Goal: Information Seeking & Learning: Find specific fact

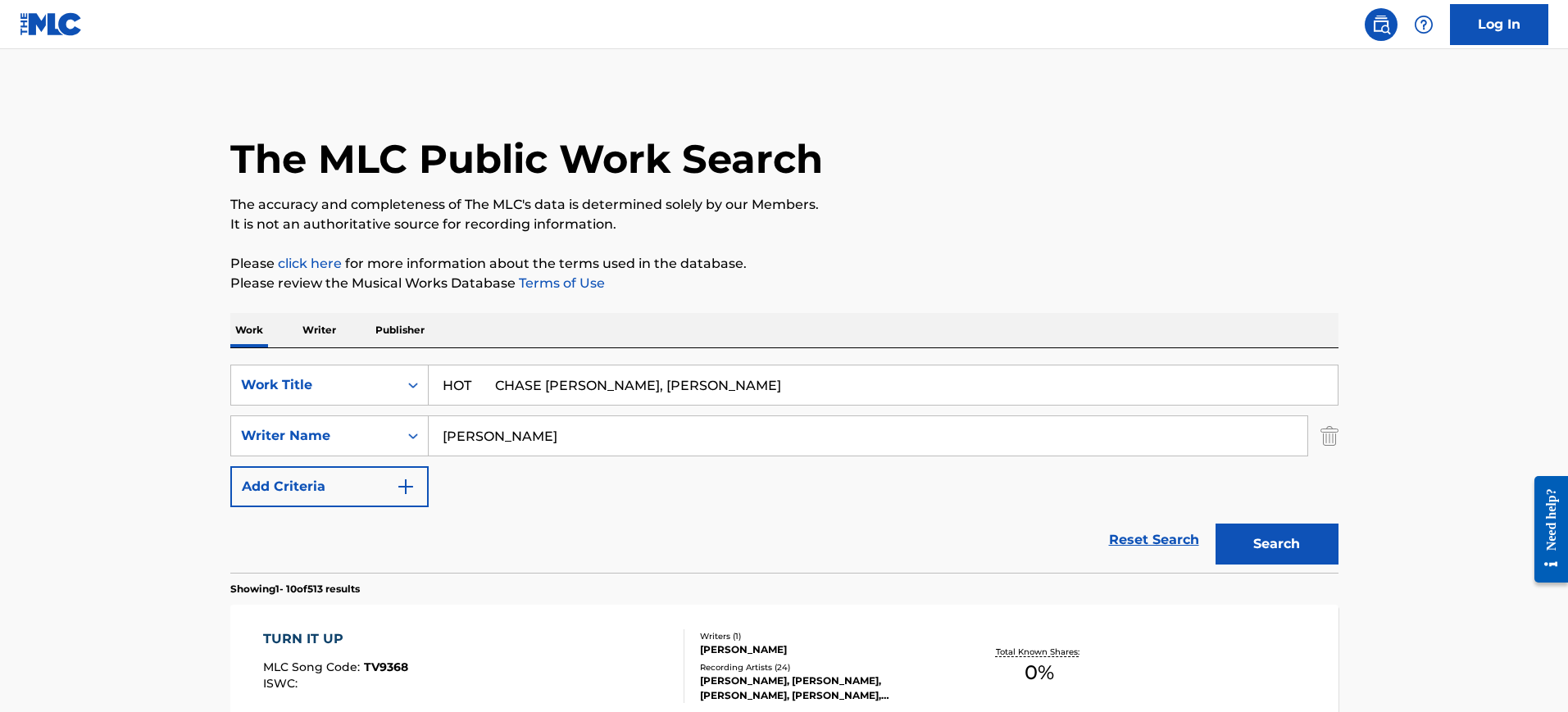
type input "HOT CHASE [PERSON_NAME], [PERSON_NAME]"
drag, startPoint x: 449, startPoint y: 424, endPoint x: 499, endPoint y: 396, distance: 57.3
click at [283, 423] on div "SearchWithCriteriafa5cf4ff-c9e9-4ede-8693-42a522d6e966 Writer Name [PERSON_NAME]" at bounding box center [784, 435] width 1108 height 40
paste input "HOT CHASE [PERSON_NAME], [PERSON_NAME]"
type input "HOT CHASE [PERSON_NAME], [PERSON_NAME]"
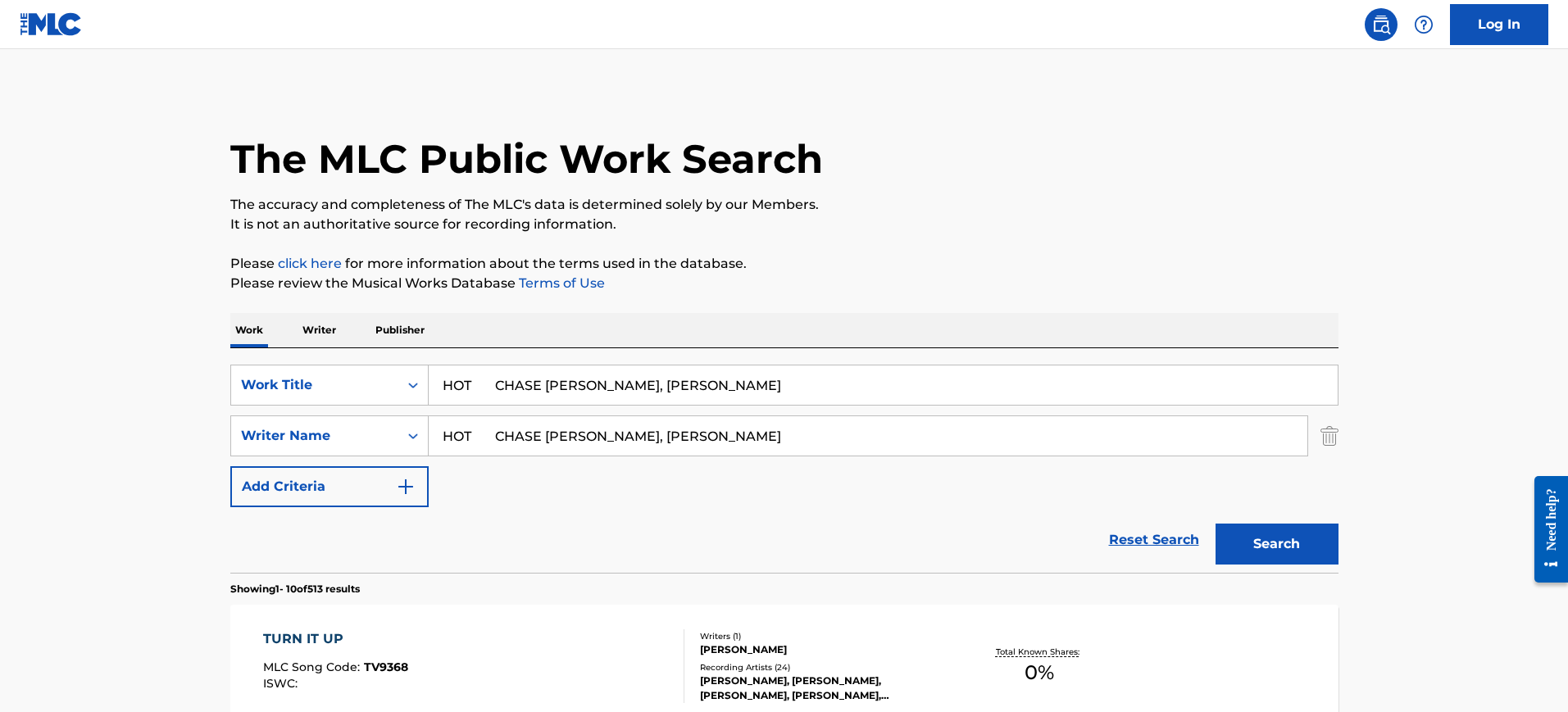
drag, startPoint x: 488, startPoint y: 380, endPoint x: 1018, endPoint y: 438, distance: 533.2
click at [1018, 434] on div "SearchWithCriteria36d0251a-3fbc-4d15-a43c-aacc2c4c3eb9 Work Title HOT CHASE [PE…" at bounding box center [784, 435] width 1108 height 142
type input "HOT"
drag, startPoint x: 707, startPoint y: 430, endPoint x: 141, endPoint y: 440, distance: 566.1
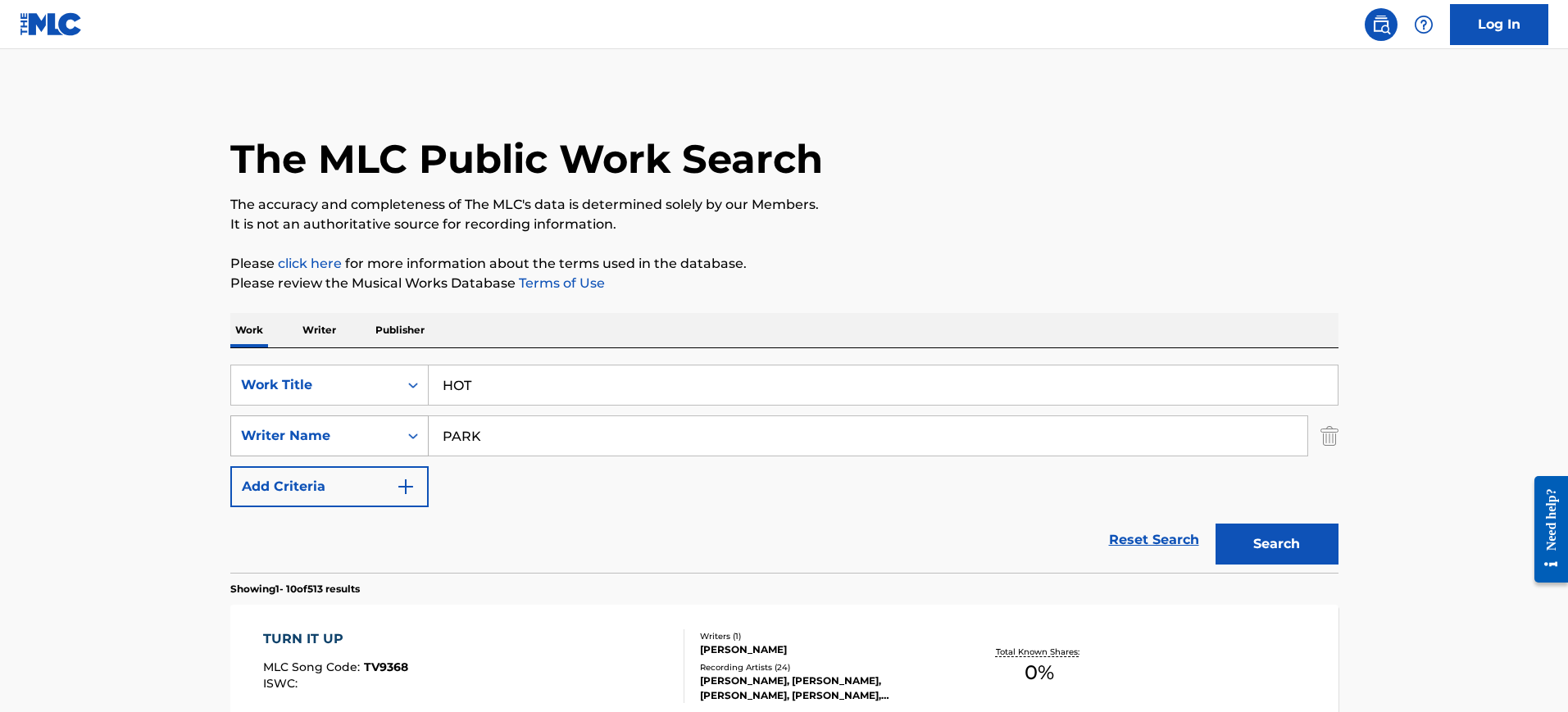
click at [1216, 524] on button "Search" at bounding box center [1277, 543] width 122 height 40
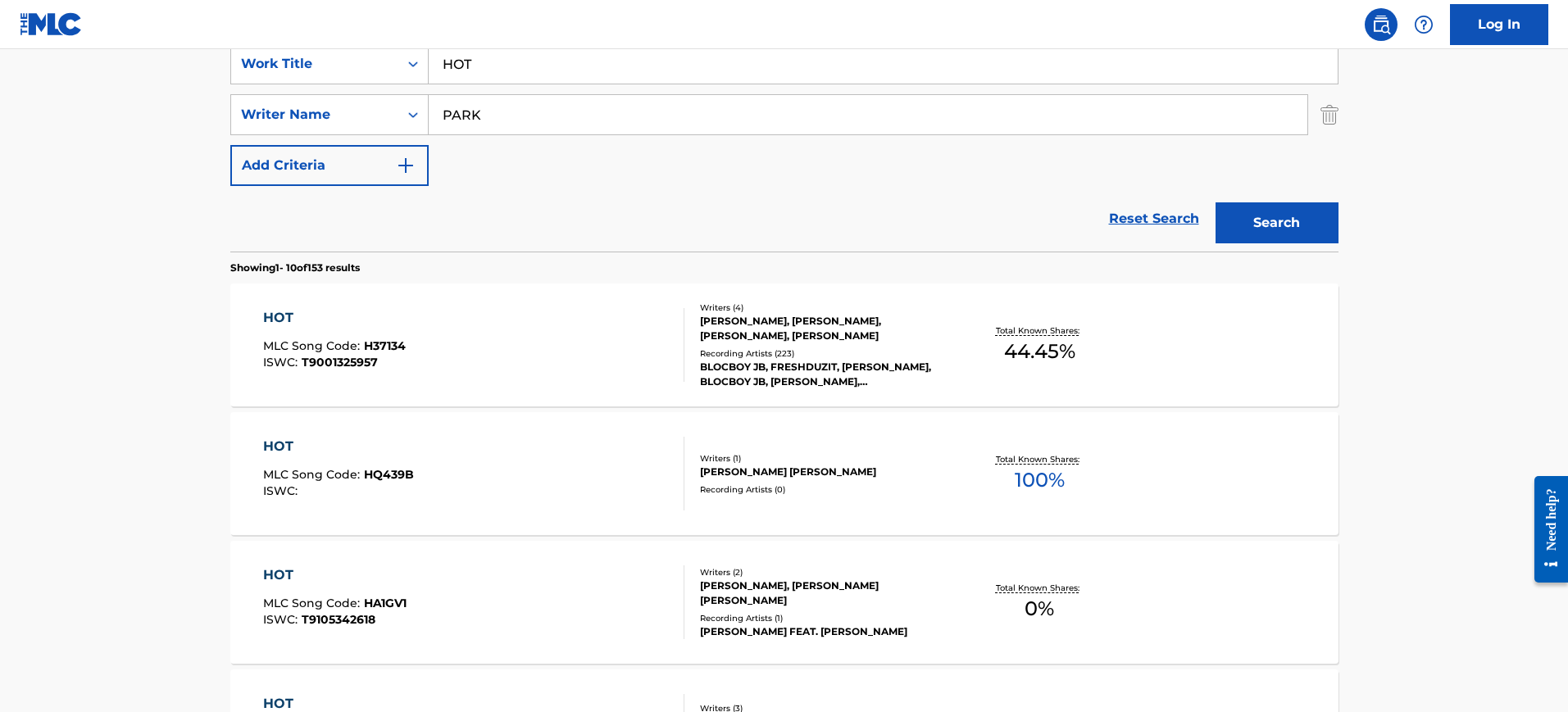
scroll to position [154, 0]
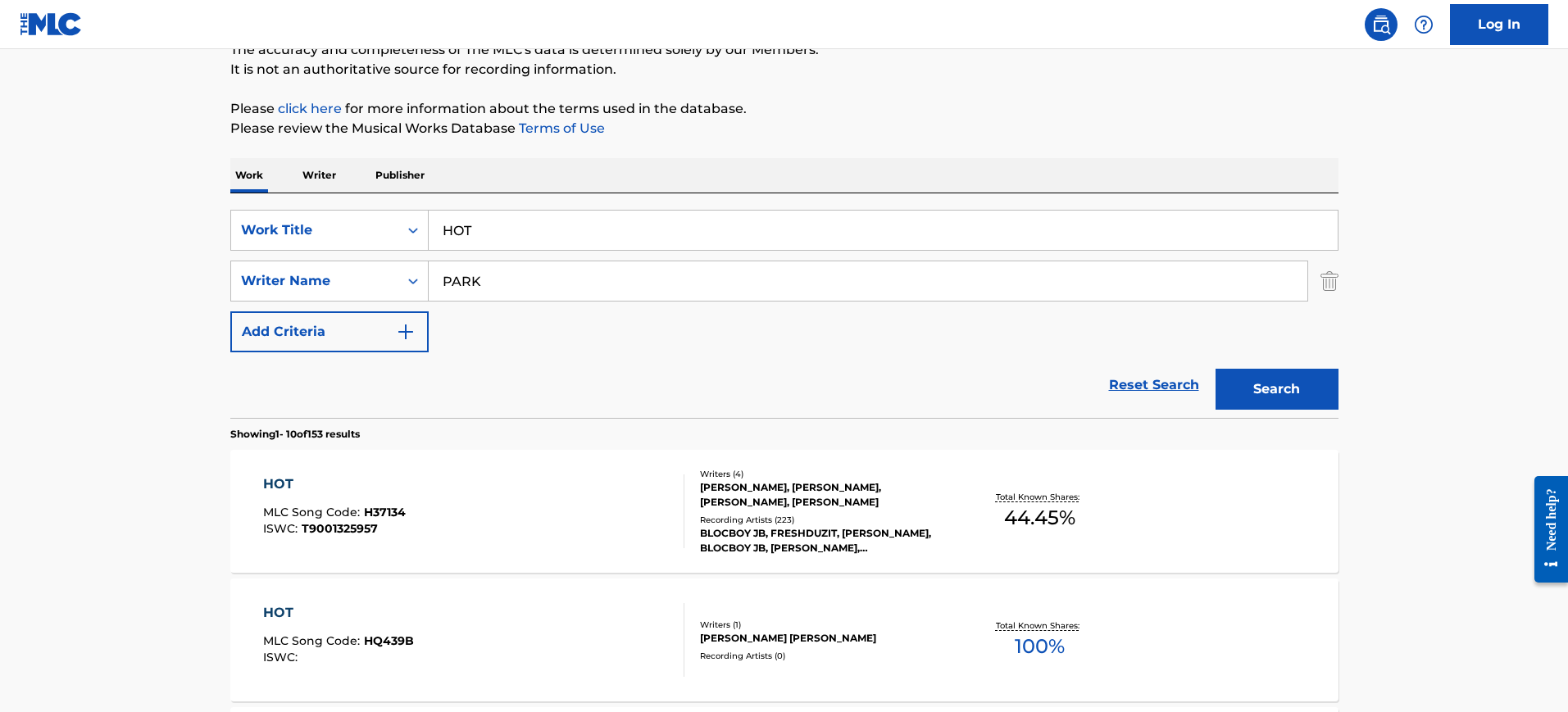
click at [518, 286] on input "PARK" at bounding box center [868, 281] width 878 height 40
paste input "[PERSON_NAME]"
type input "[PERSON_NAME]"
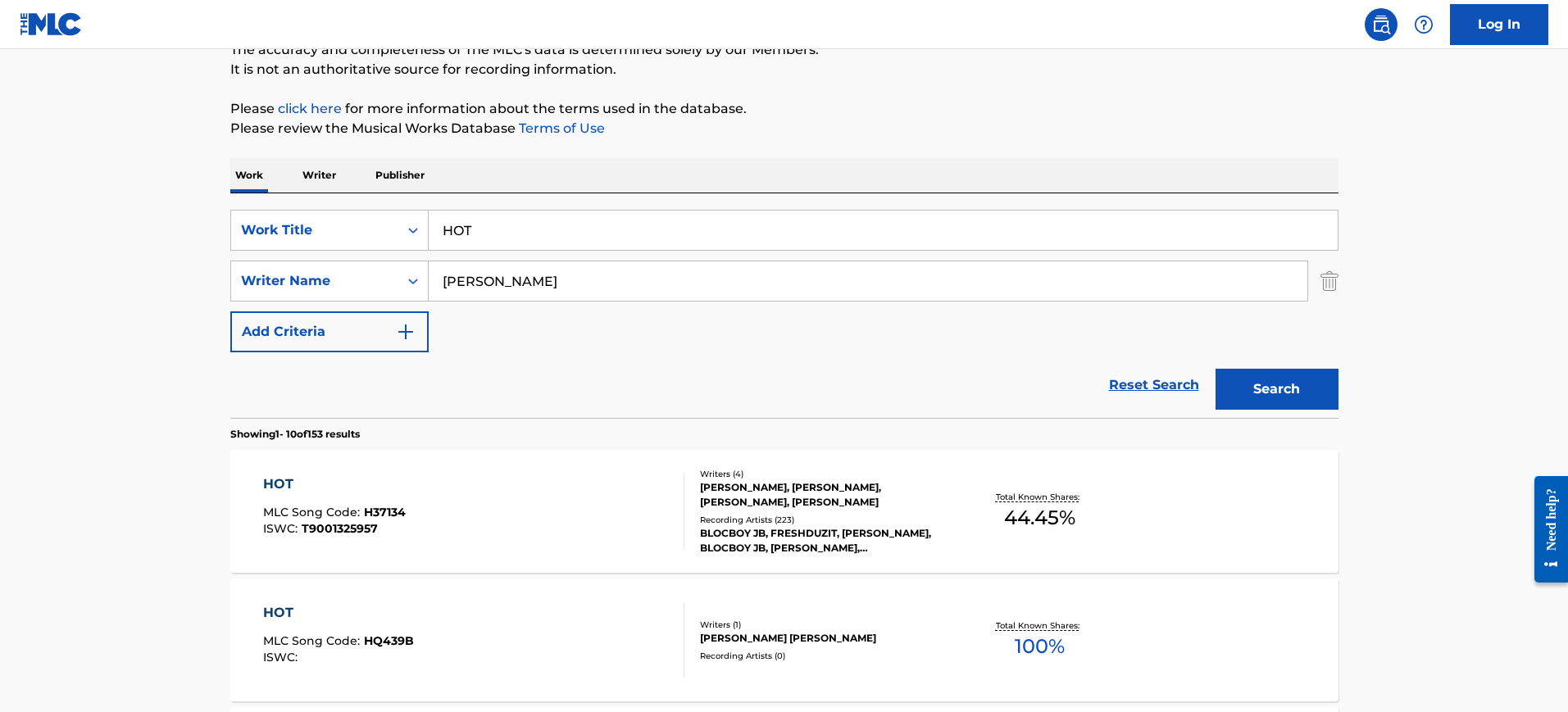
click at [1216, 368] on button "Search" at bounding box center [1277, 388] width 122 height 40
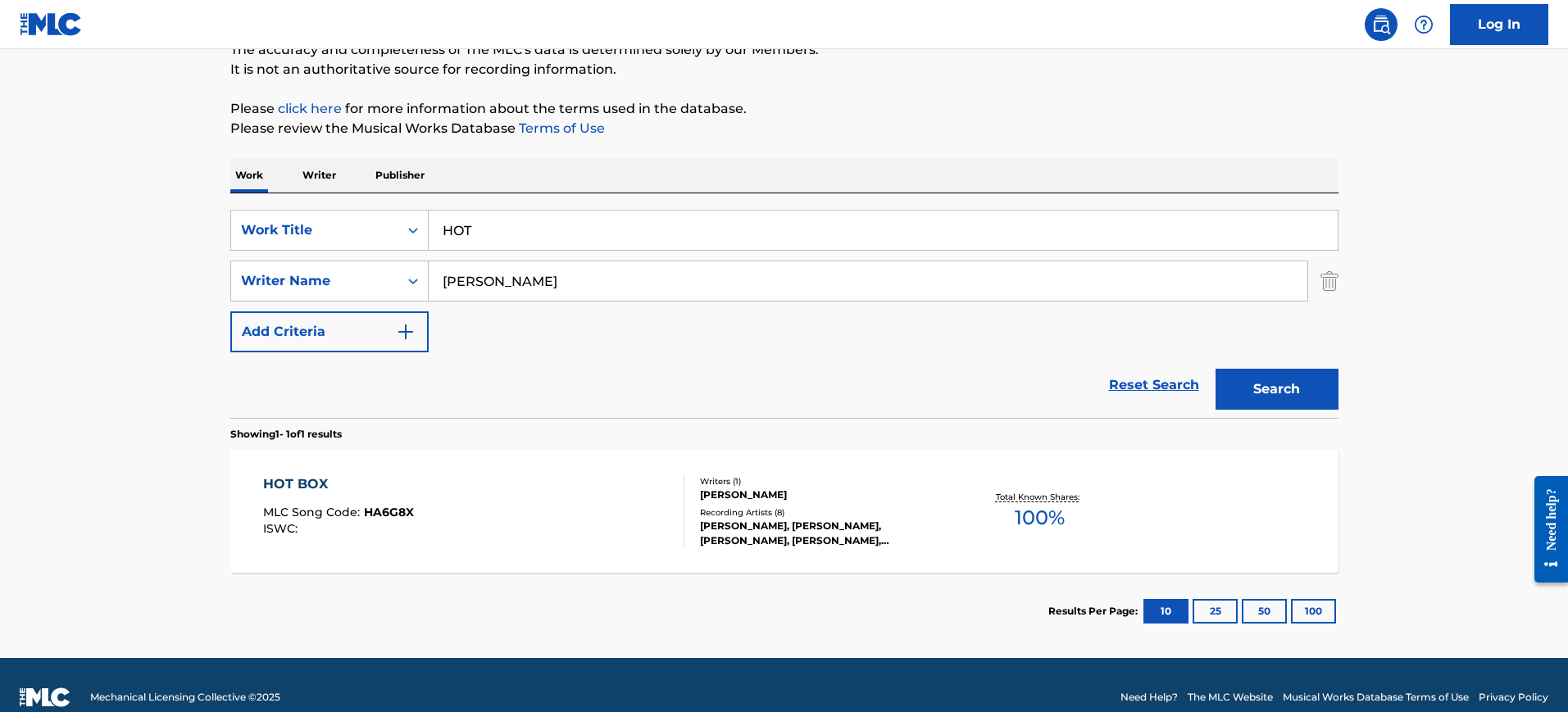
click at [607, 489] on div "HOT BOX MLC Song Code : HA6G8X ISWC :" at bounding box center [473, 510] width 421 height 73
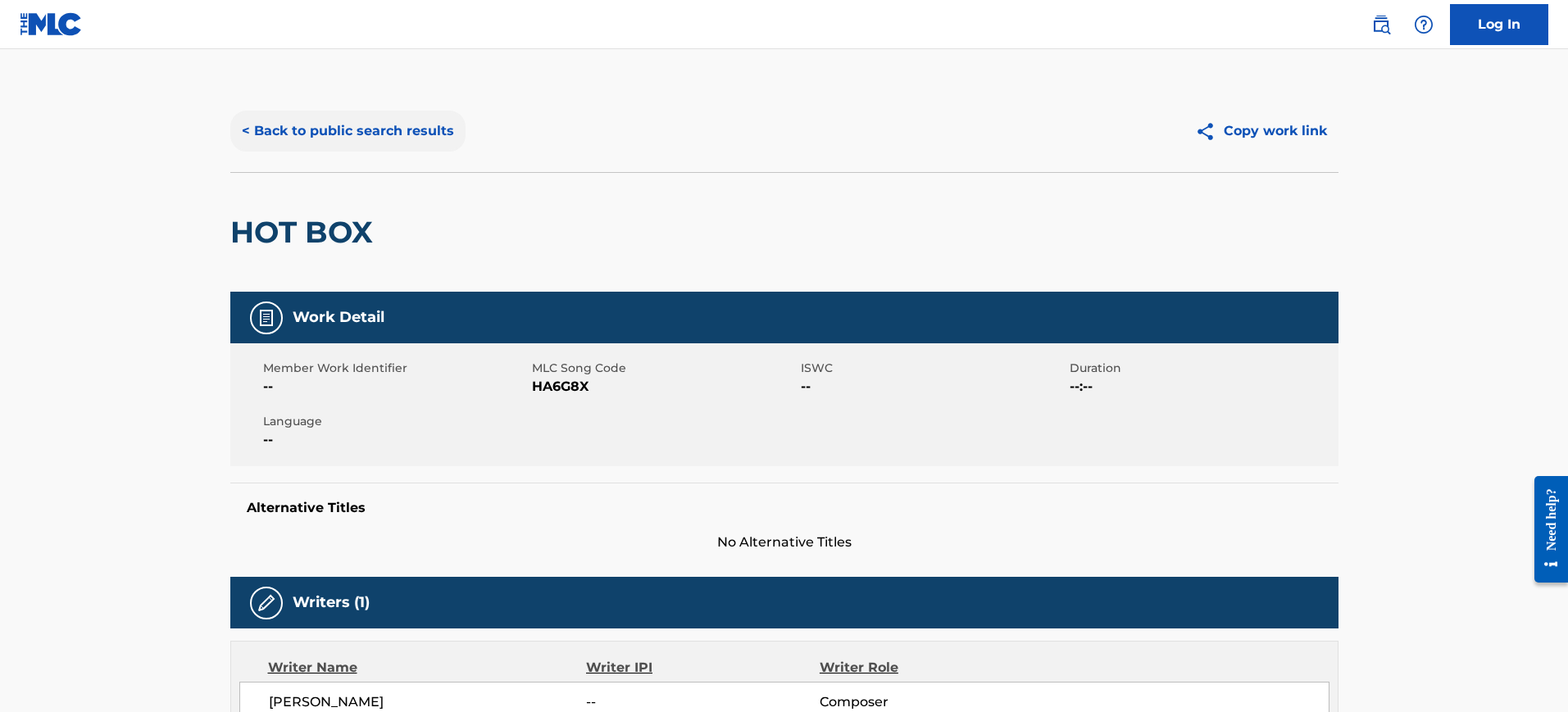
click at [336, 147] on button "< Back to public search results" at bounding box center [348, 130] width 236 height 40
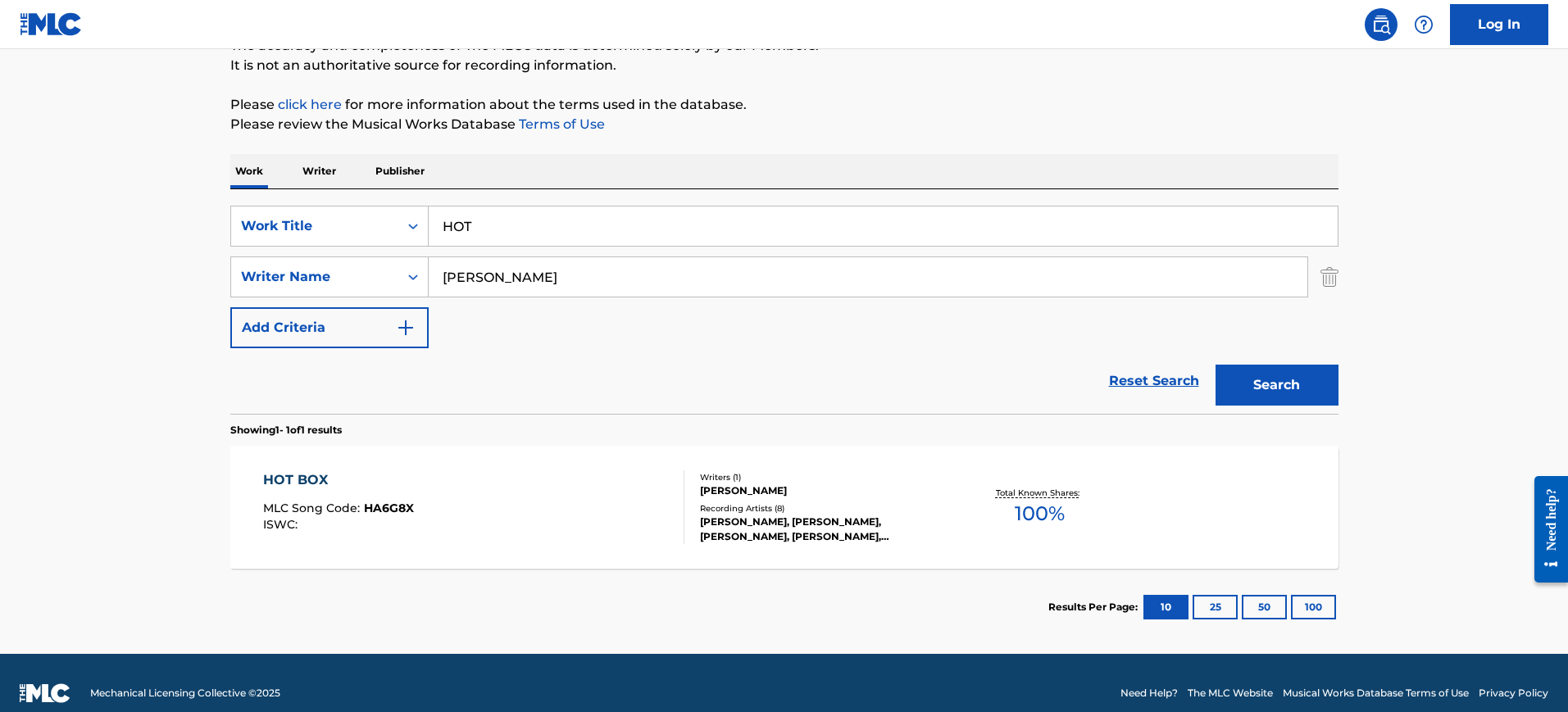
scroll to position [179, 0]
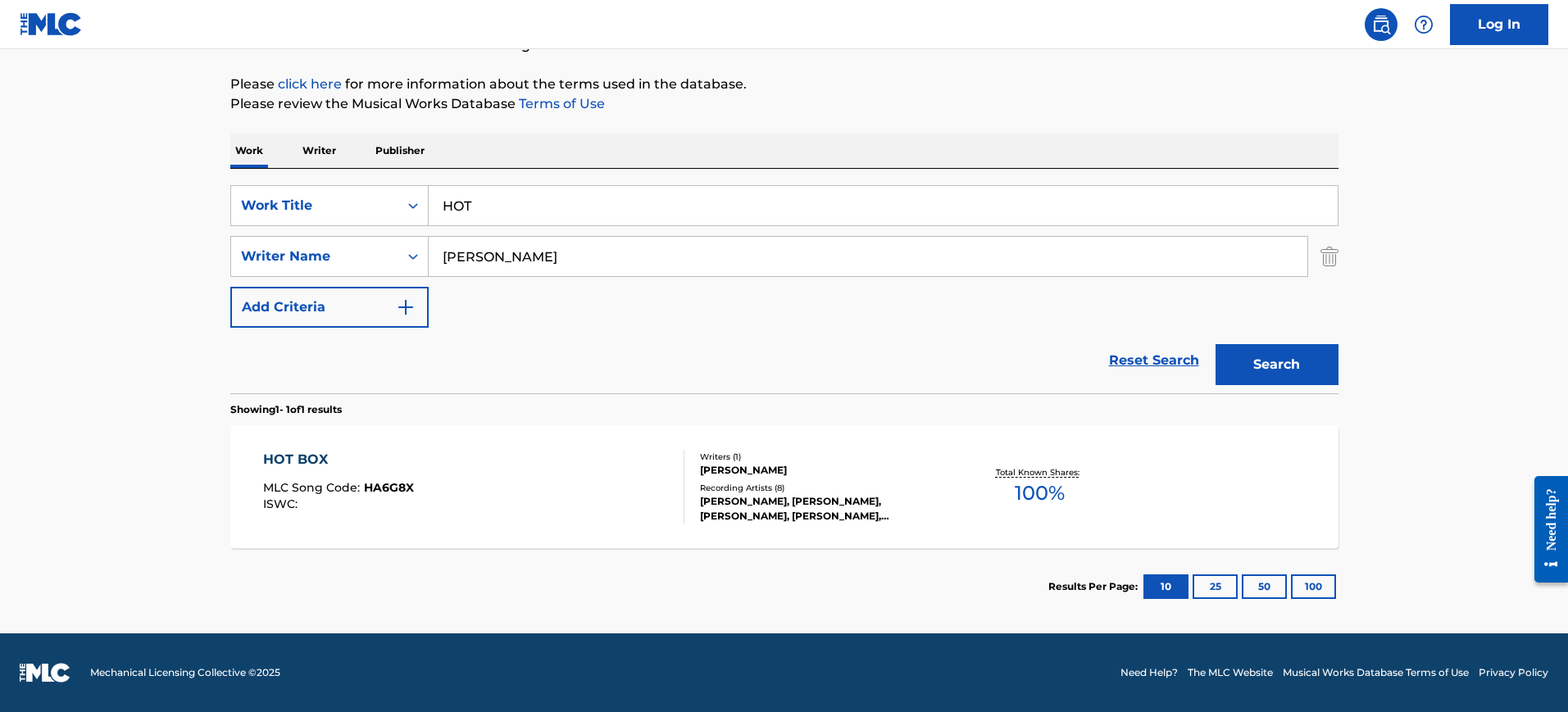
click at [556, 496] on div "HOT BOX MLC Song Code : HA6G8X ISWC :" at bounding box center [473, 486] width 421 height 73
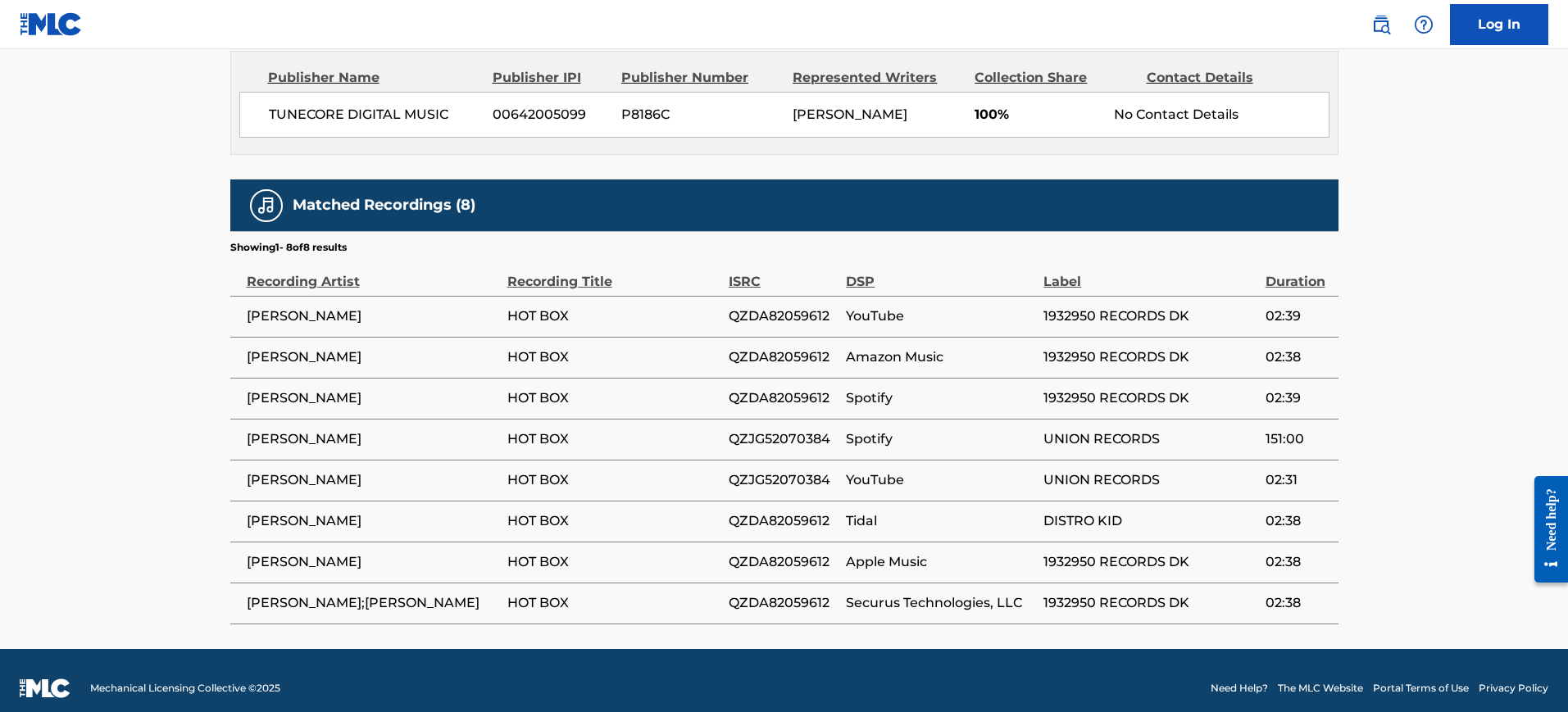
scroll to position [793, 0]
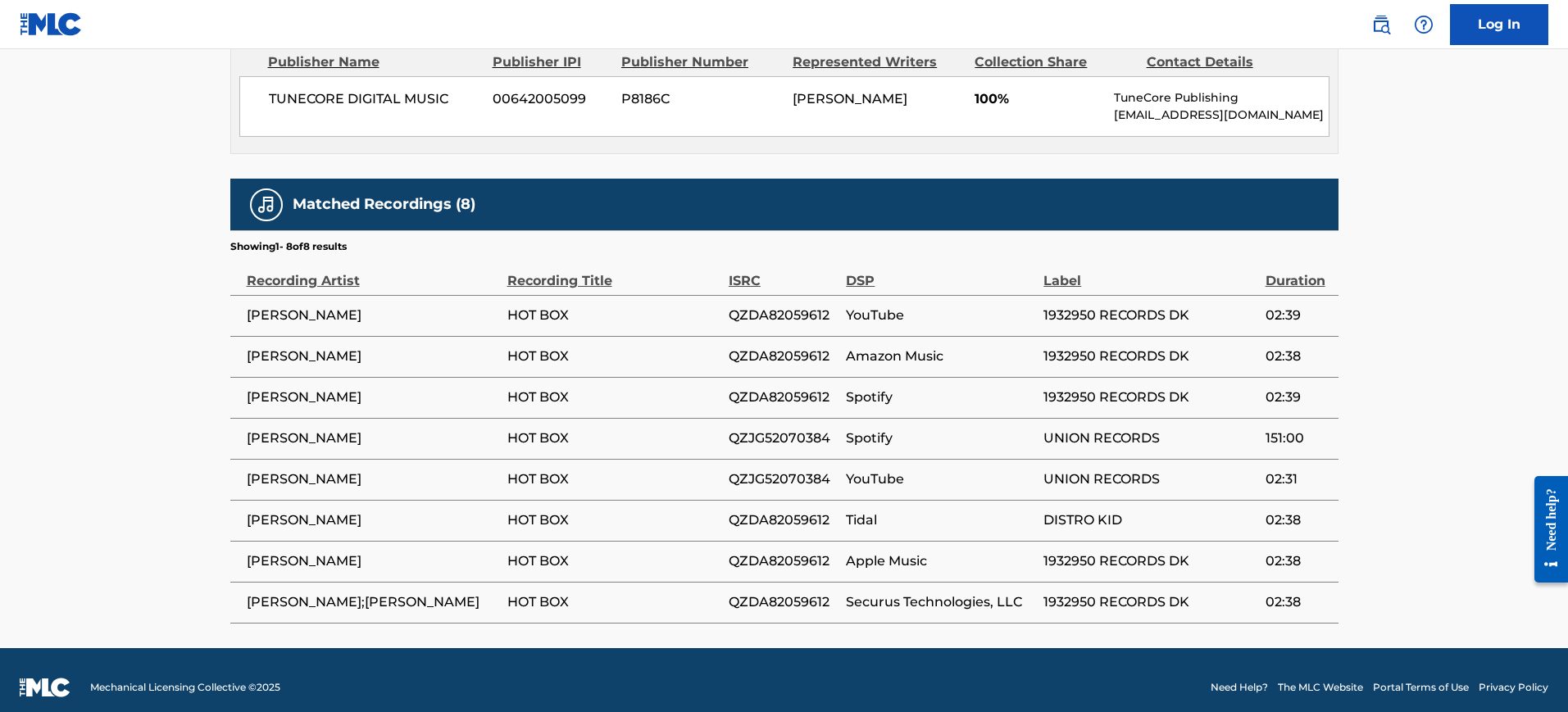
click at [818, 505] on td "QZDA82059612" at bounding box center [787, 519] width 117 height 40
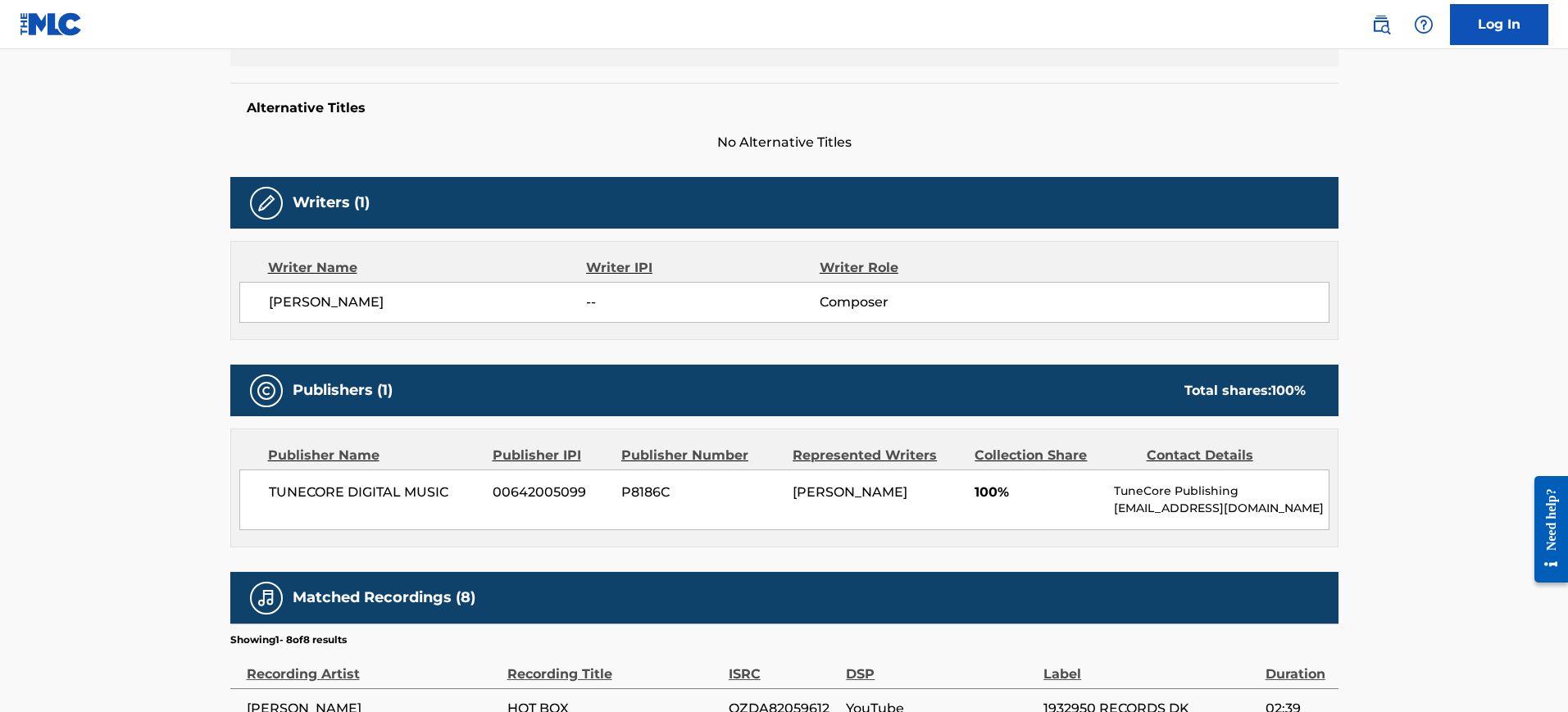
scroll to position [500, 0]
